Goal: Task Accomplishment & Management: Complete application form

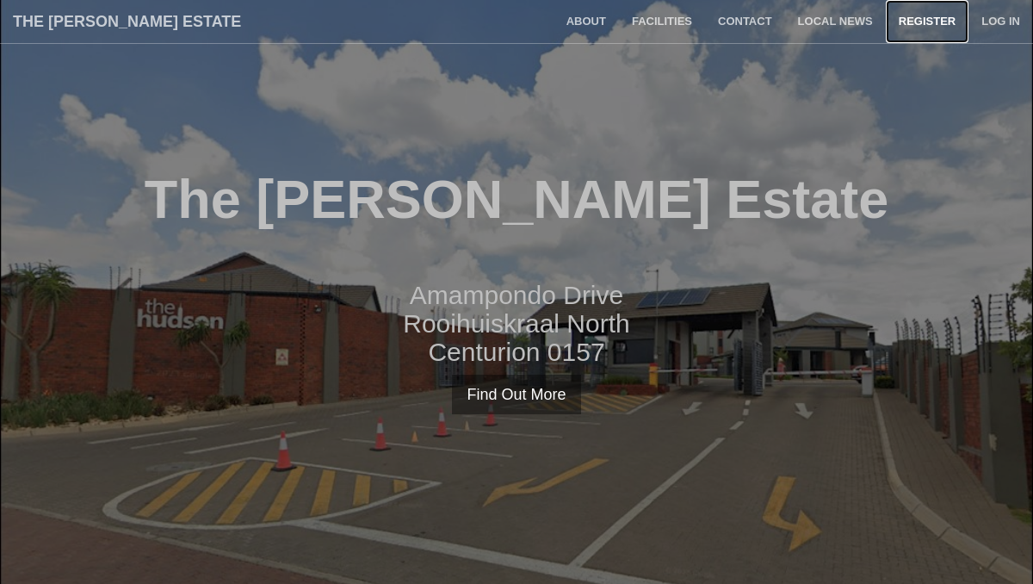
click at [919, 19] on link "Register" at bounding box center [927, 21] width 83 height 43
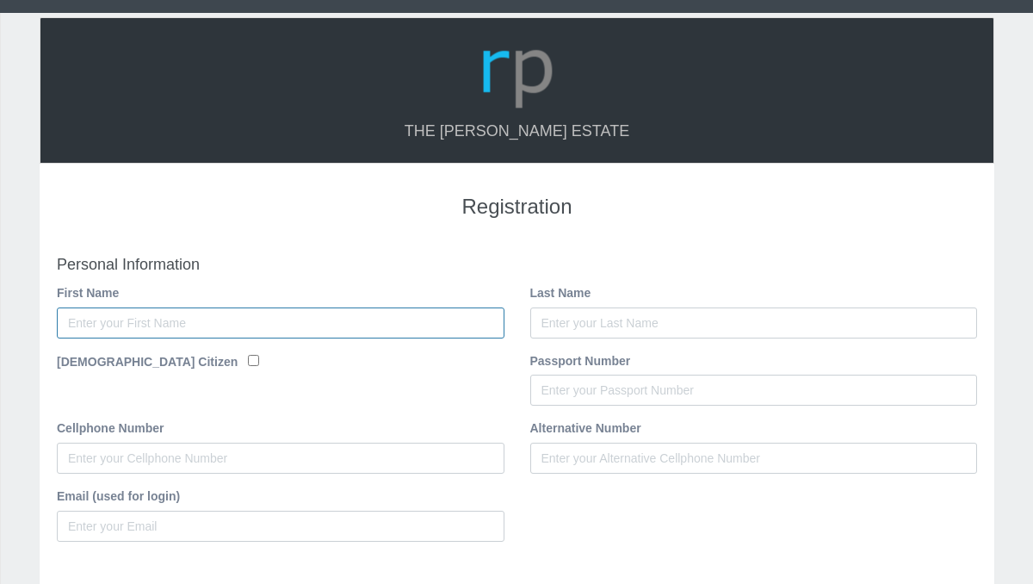
click at [148, 323] on input "First Name" at bounding box center [281, 322] width 448 height 31
